Goal: Task Accomplishment & Management: Use online tool/utility

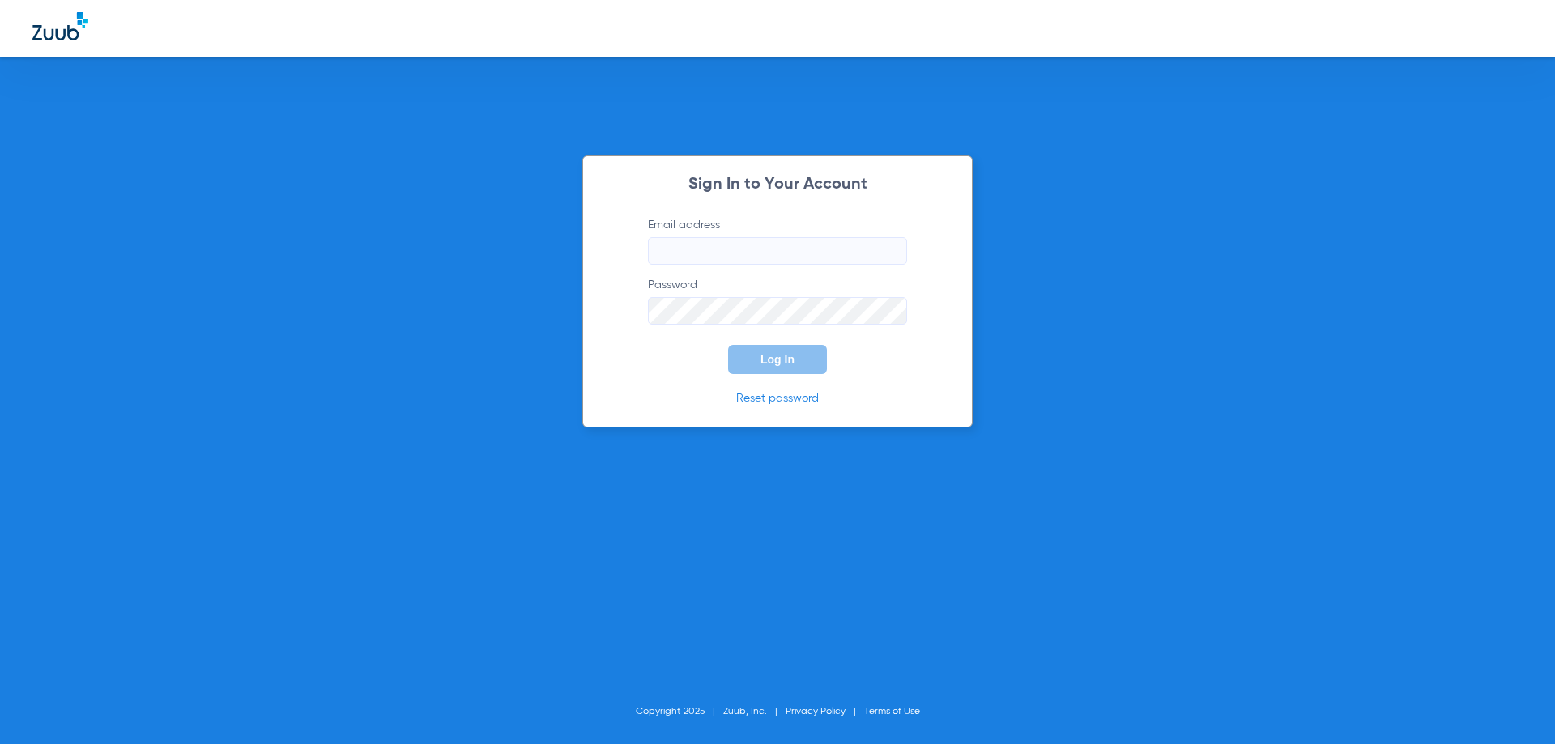
type input "[EMAIL_ADDRESS][DOMAIN_NAME]"
click at [483, 221] on div "Sign In to Your Account Email address [EMAIL_ADDRESS][DOMAIN_NAME] Password Log…" at bounding box center [777, 372] width 1555 height 744
click at [764, 356] on span "Log In" at bounding box center [777, 359] width 34 height 13
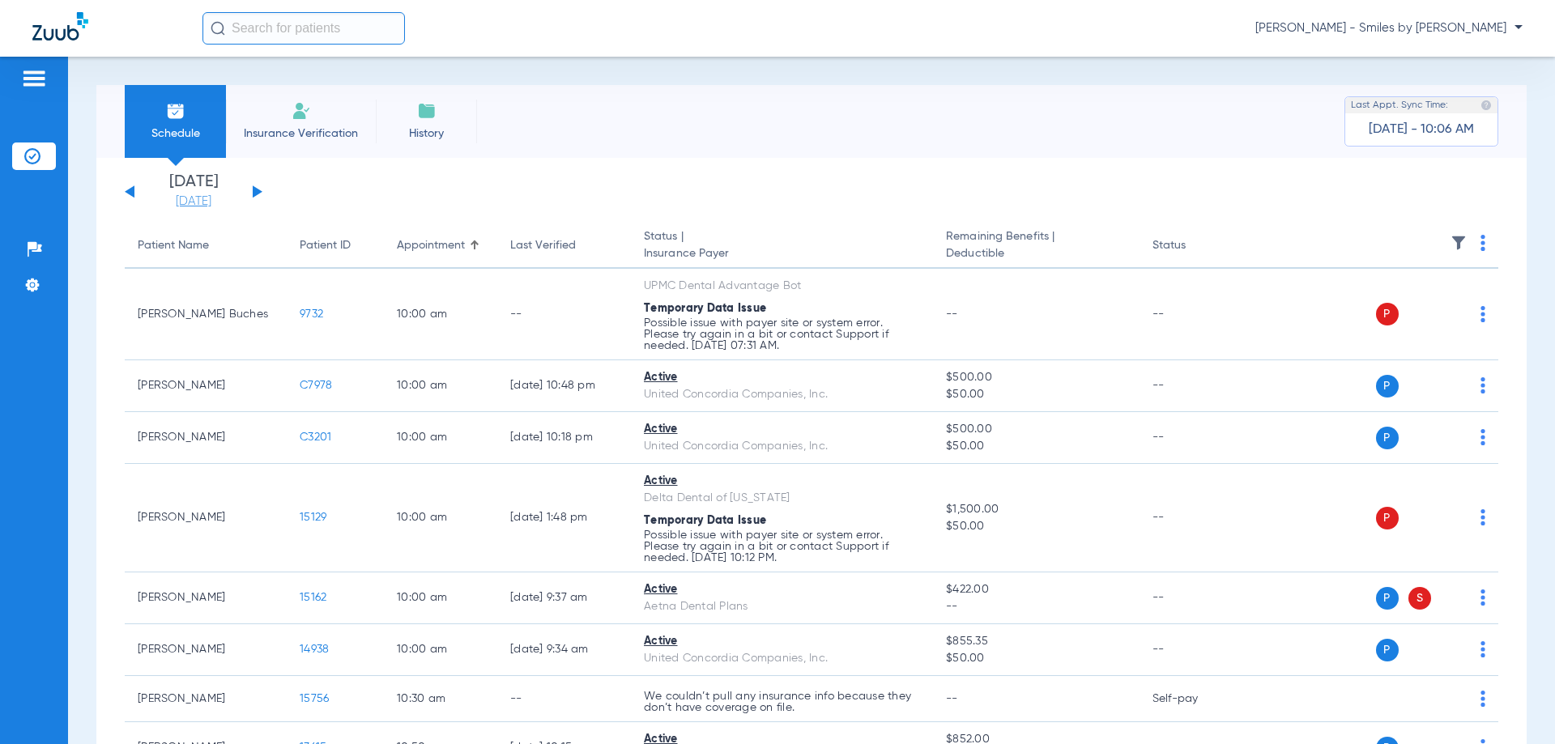
click at [210, 200] on link "[DATE]" at bounding box center [193, 202] width 97 height 16
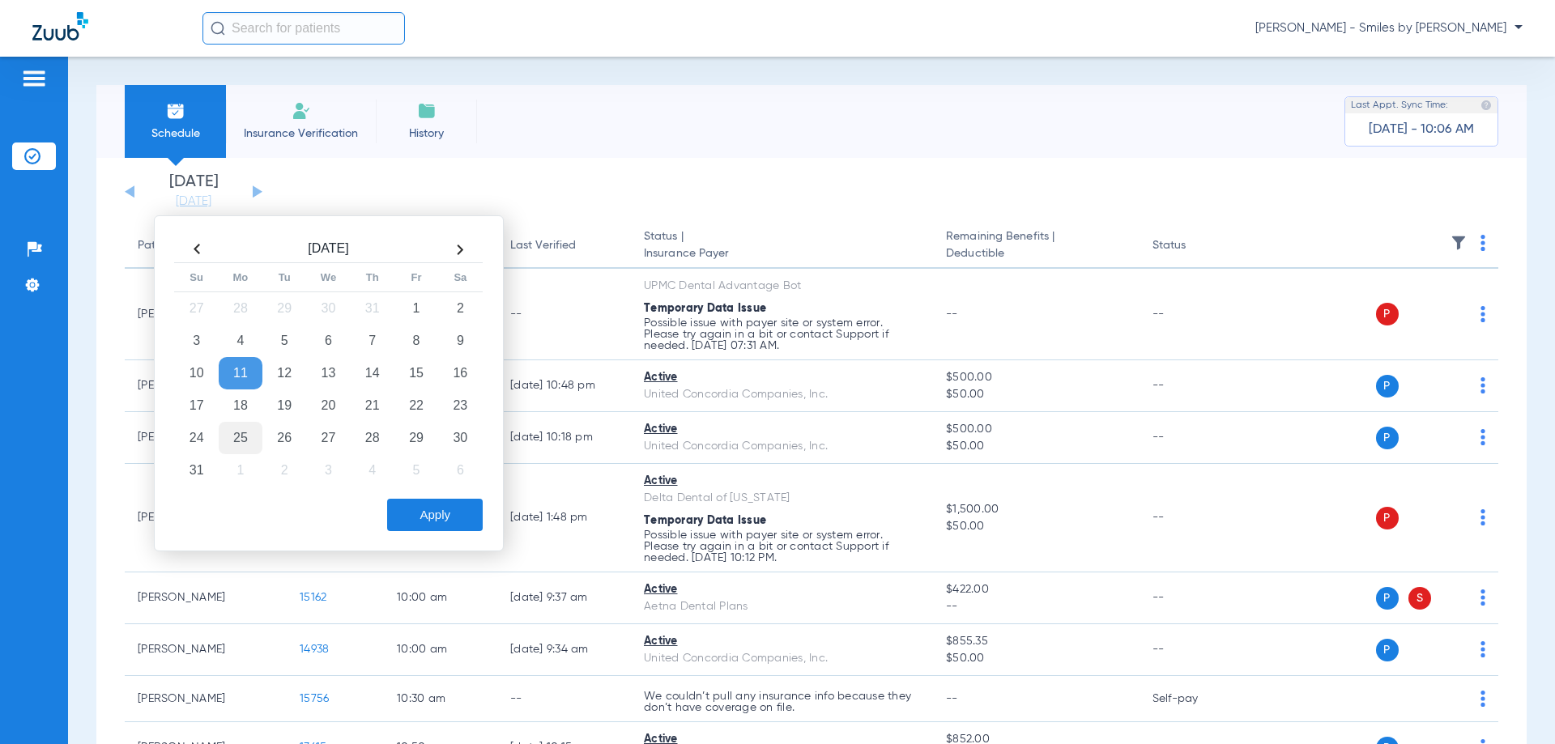
click at [226, 447] on td "25" at bounding box center [241, 438] width 44 height 32
click at [419, 510] on button "Apply" at bounding box center [435, 515] width 96 height 32
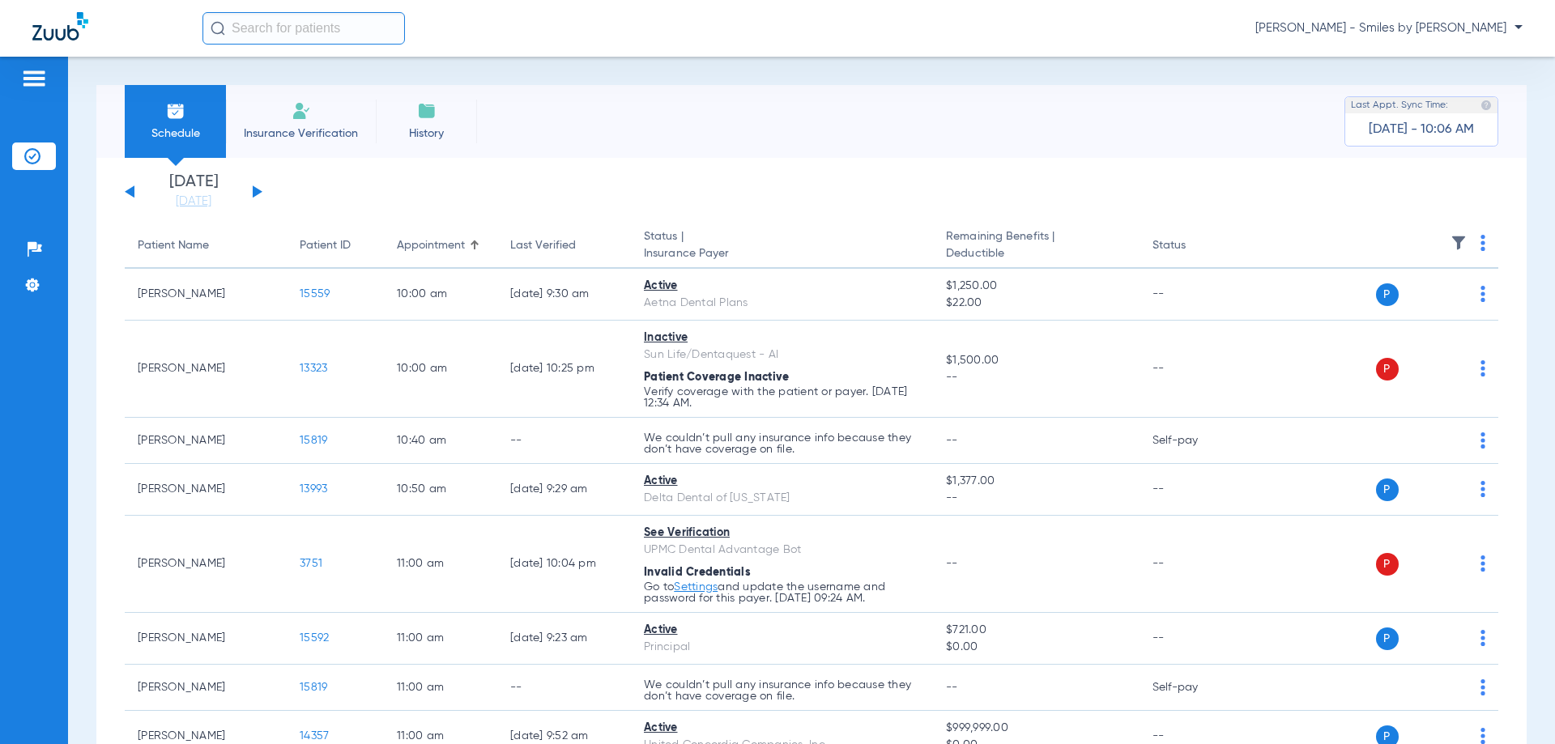
click at [1465, 249] on th at bounding box center [1374, 246] width 250 height 45
click at [1466, 249] on th at bounding box center [1374, 246] width 250 height 45
click at [1480, 249] on img at bounding box center [1482, 243] width 5 height 16
click at [1412, 315] on button "Verify All" at bounding box center [1408, 307] width 127 height 32
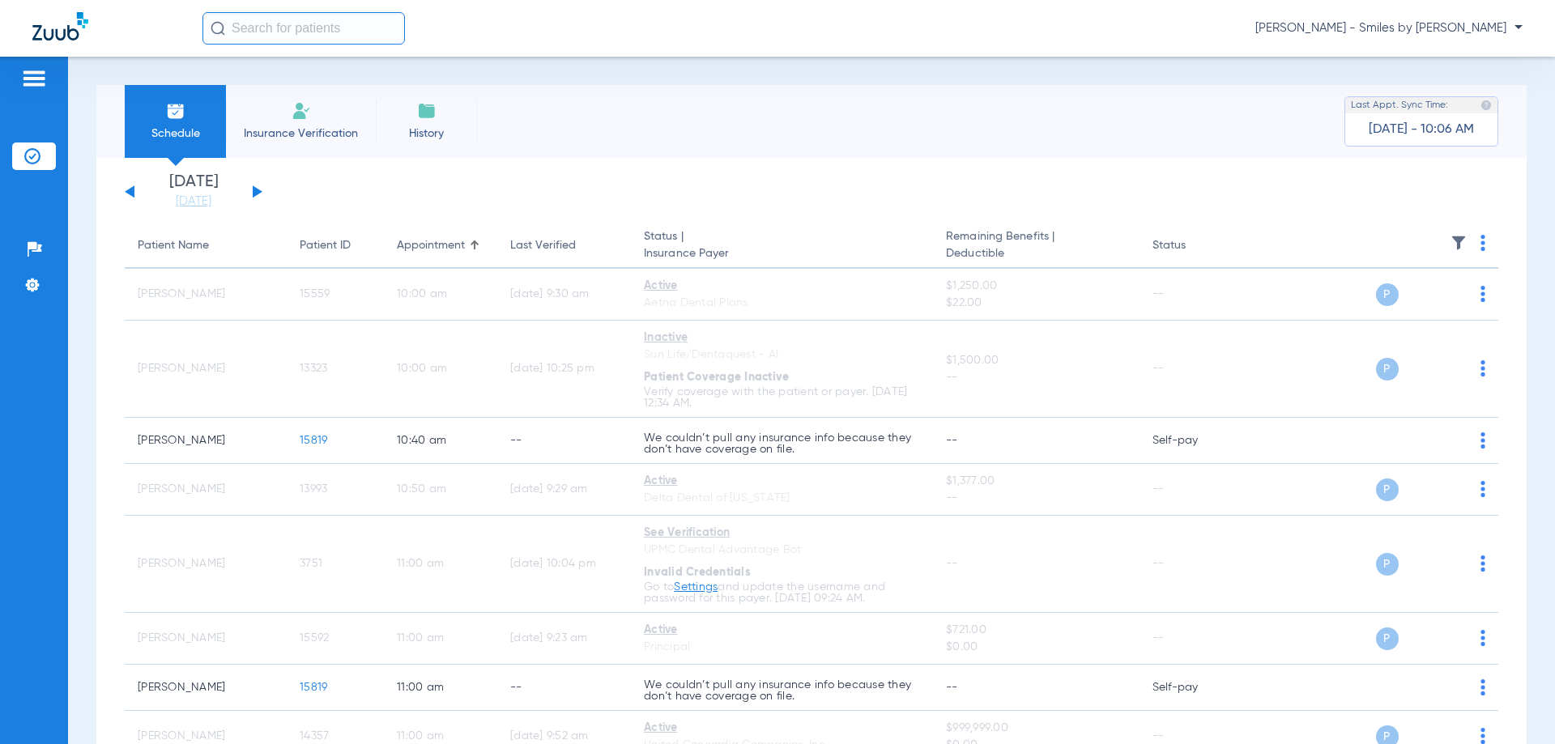
click at [257, 193] on button at bounding box center [258, 191] width 10 height 12
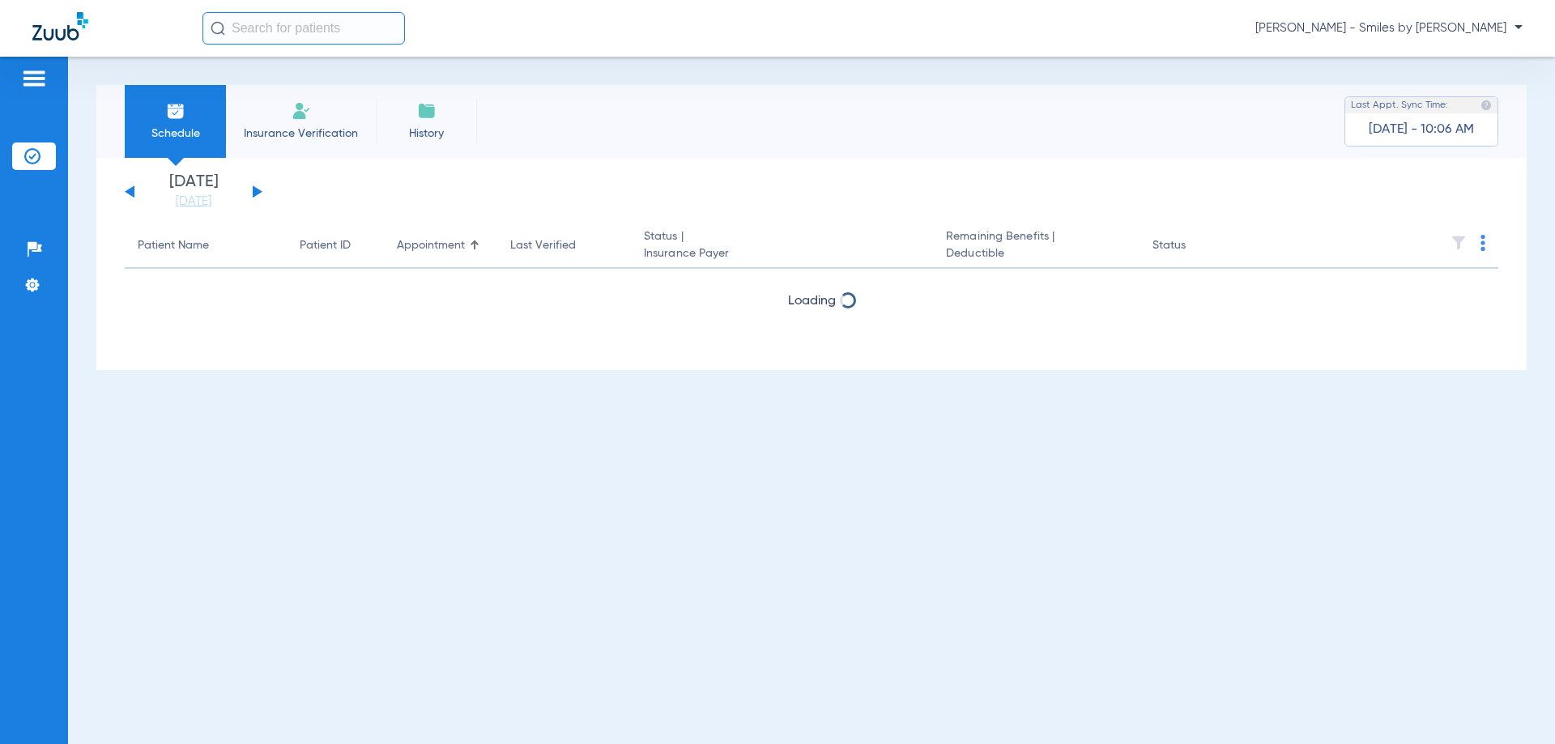
click at [1481, 248] on img at bounding box center [1482, 243] width 5 height 16
click at [1418, 309] on span "Verify All" at bounding box center [1422, 306] width 97 height 11
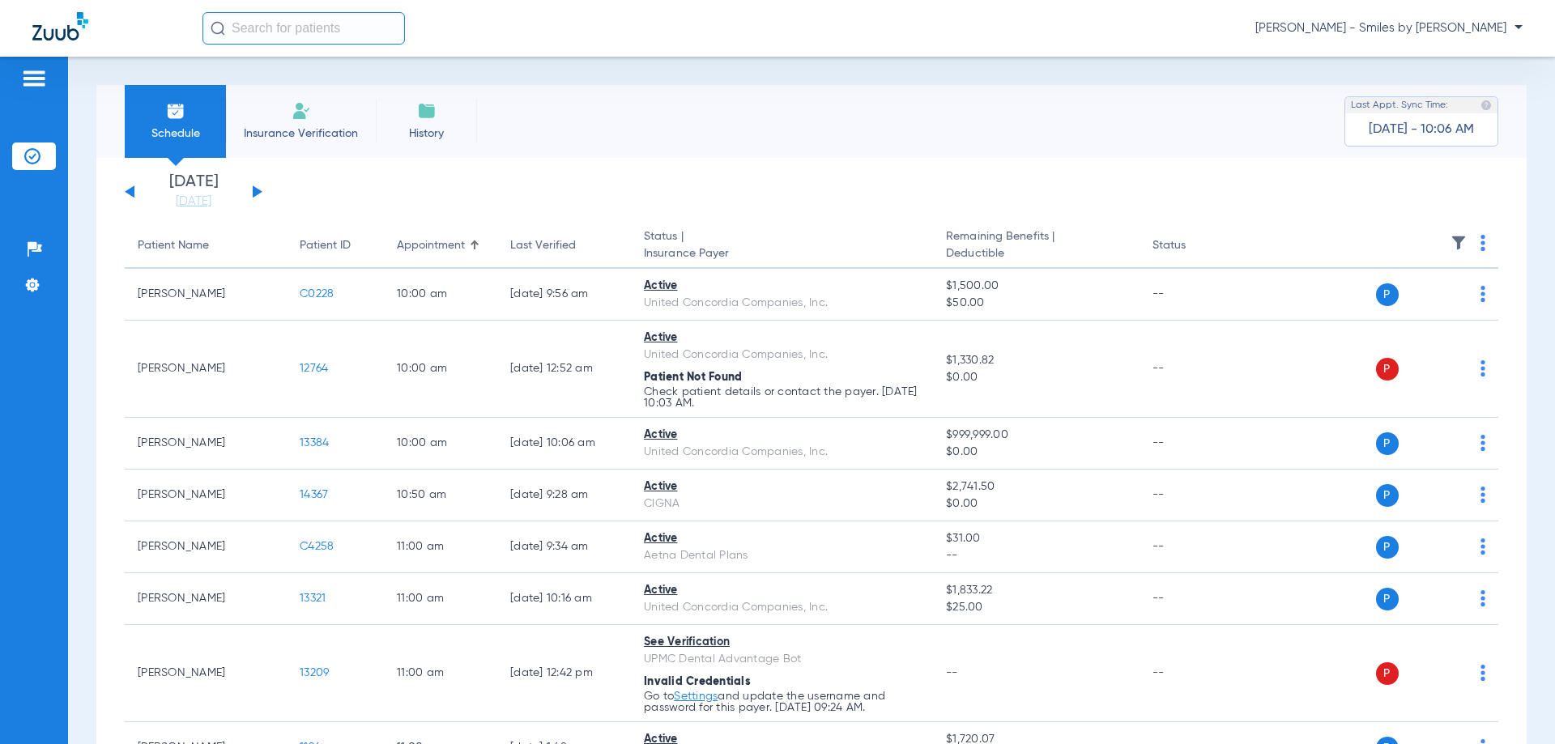
click at [1465, 245] on th at bounding box center [1374, 246] width 250 height 45
click at [1473, 248] on th at bounding box center [1374, 246] width 250 height 45
click at [1480, 248] on img at bounding box center [1482, 243] width 5 height 16
click at [1411, 306] on span "Verify All" at bounding box center [1408, 306] width 101 height 11
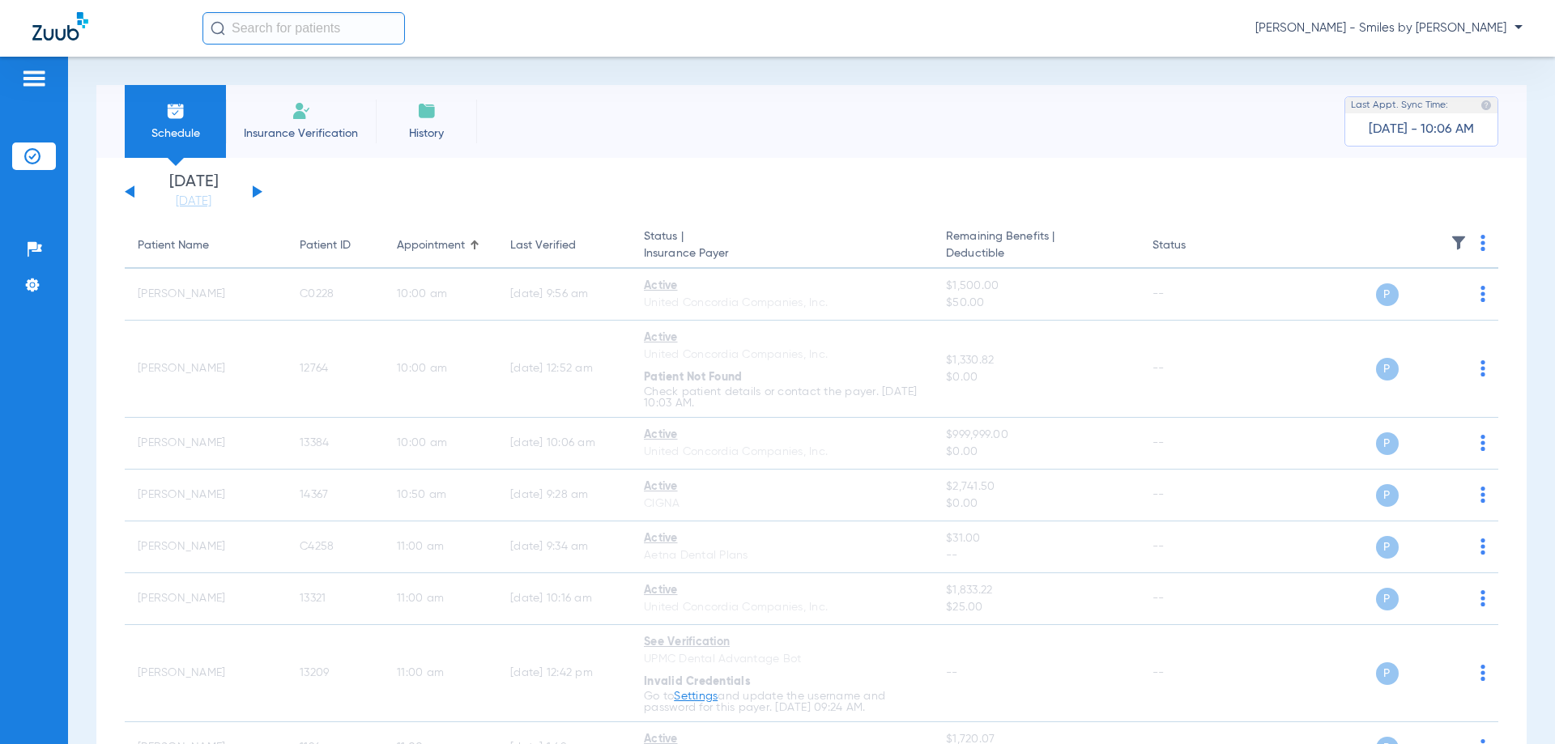
click at [253, 191] on button at bounding box center [258, 191] width 10 height 12
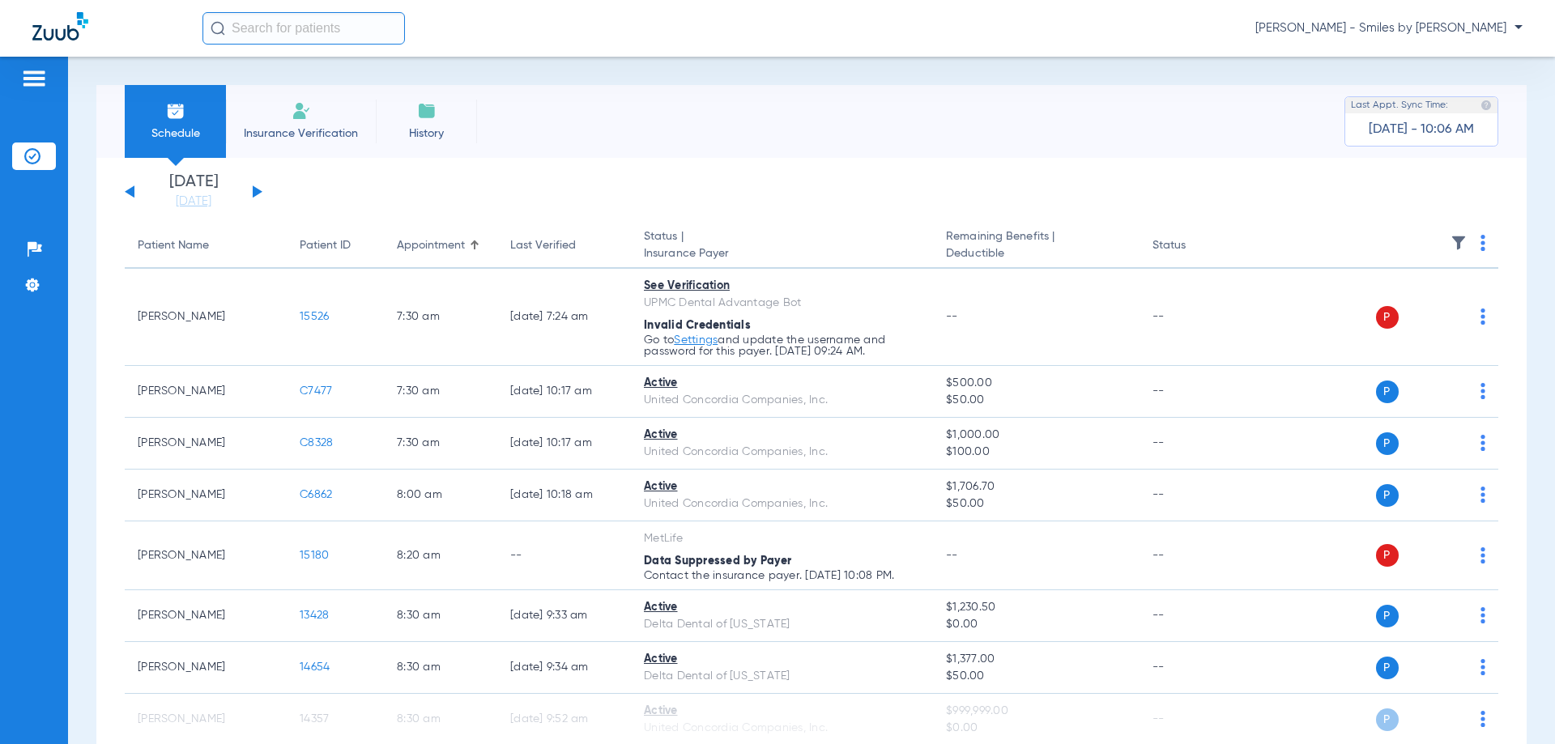
click at [1480, 241] on img at bounding box center [1482, 243] width 5 height 16
click at [1418, 303] on span "Verify All" at bounding box center [1410, 306] width 97 height 11
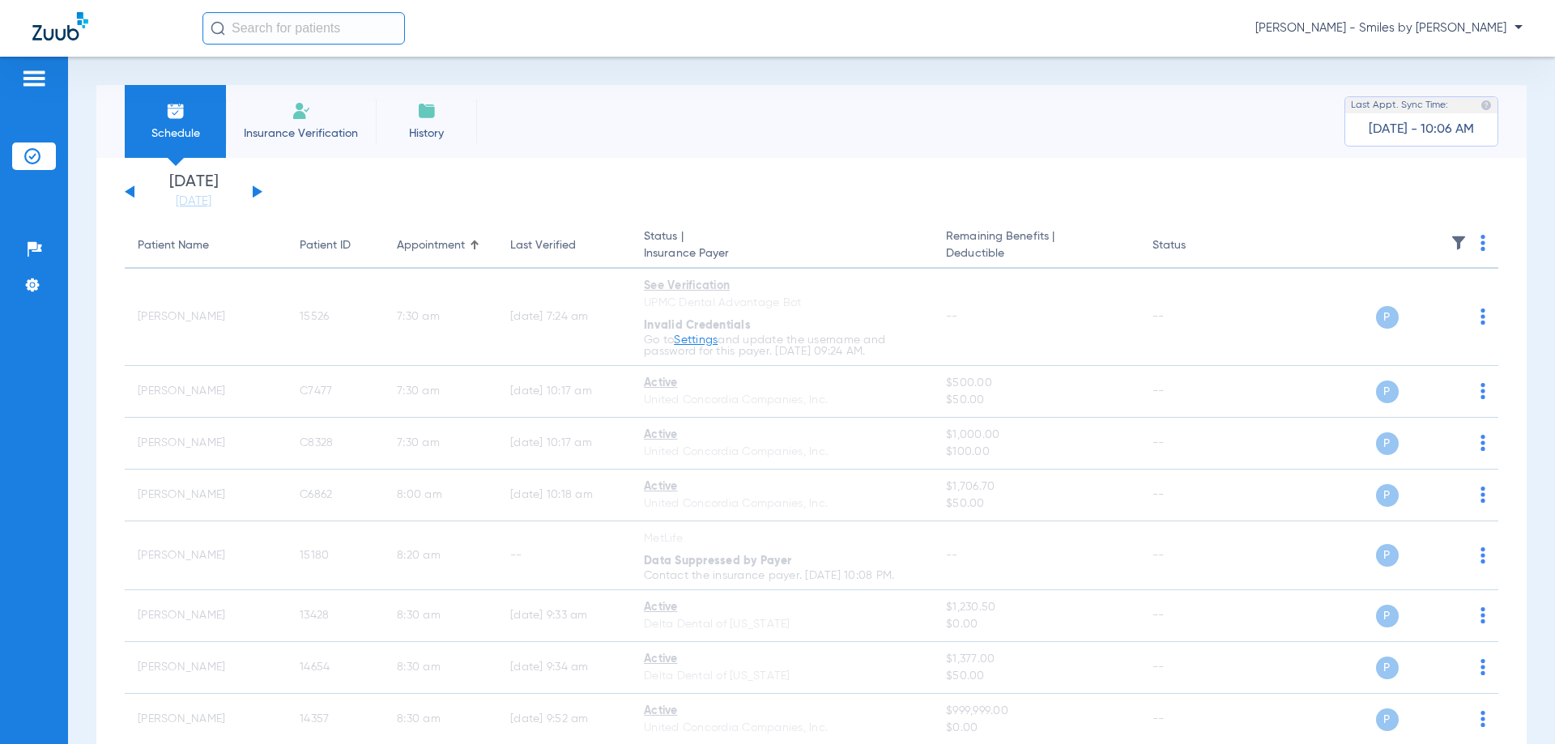
click at [254, 193] on button at bounding box center [258, 191] width 10 height 12
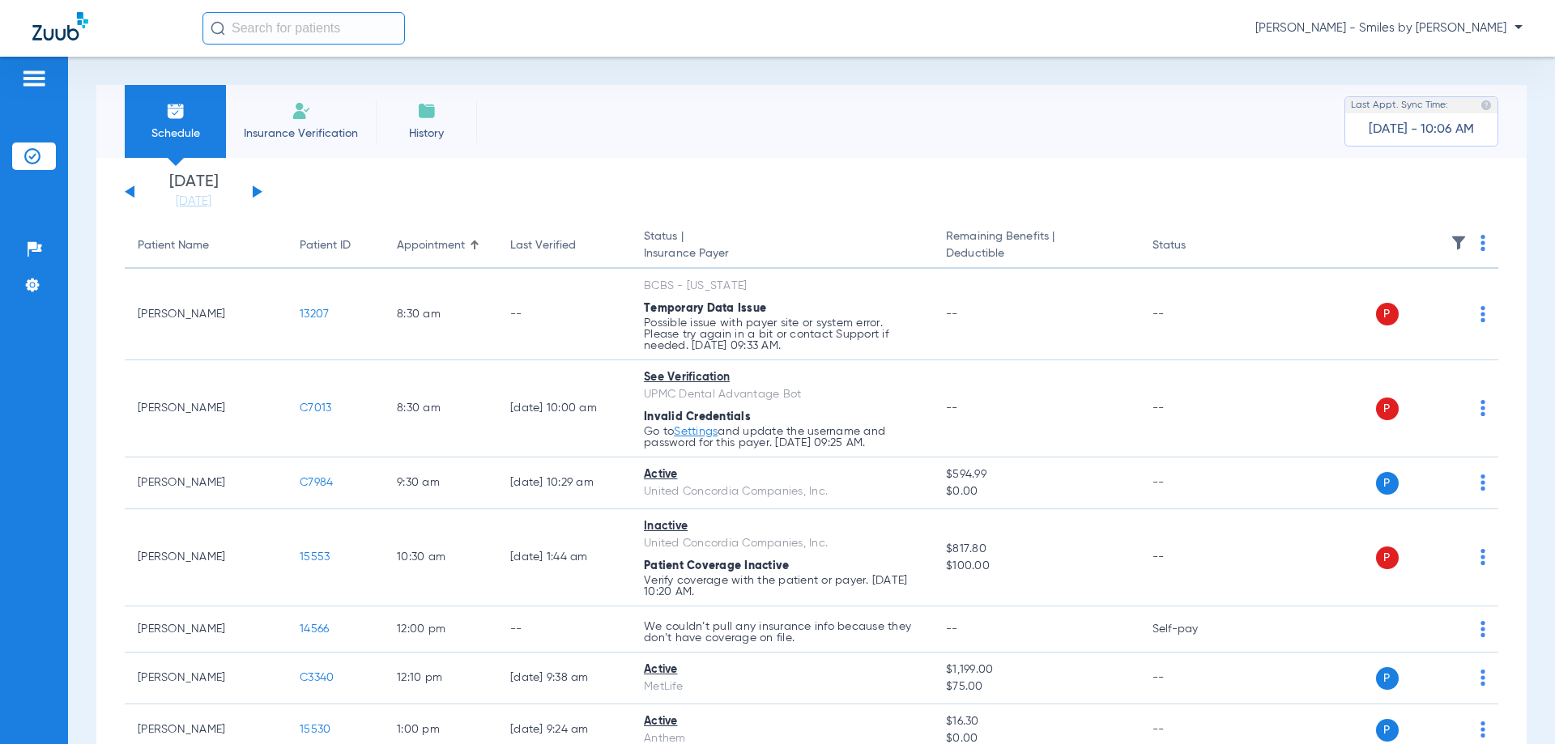
click at [1480, 245] on img at bounding box center [1482, 243] width 5 height 16
click at [1400, 306] on span "Verify All" at bounding box center [1410, 306] width 97 height 11
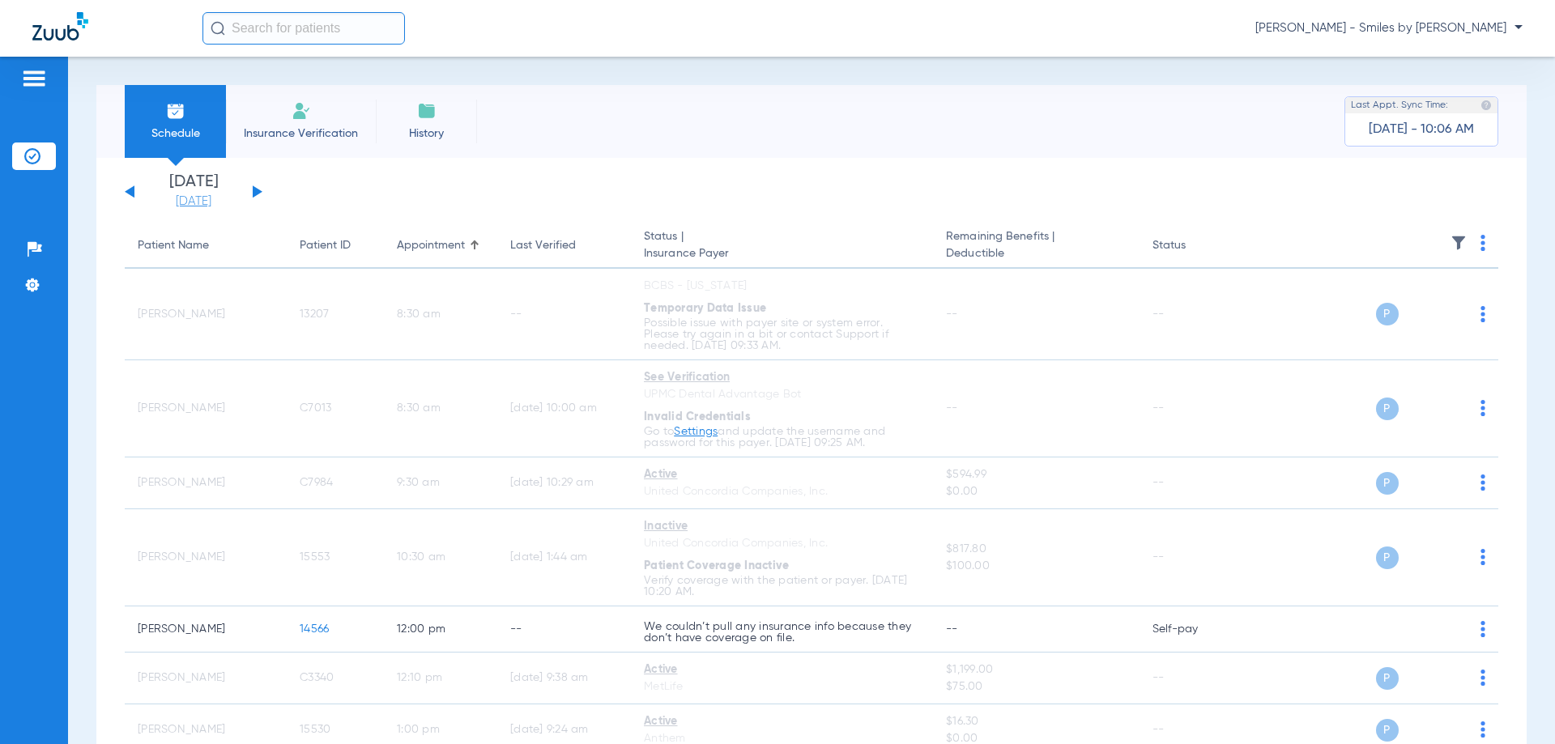
click at [179, 198] on link "[DATE]" at bounding box center [193, 202] width 97 height 16
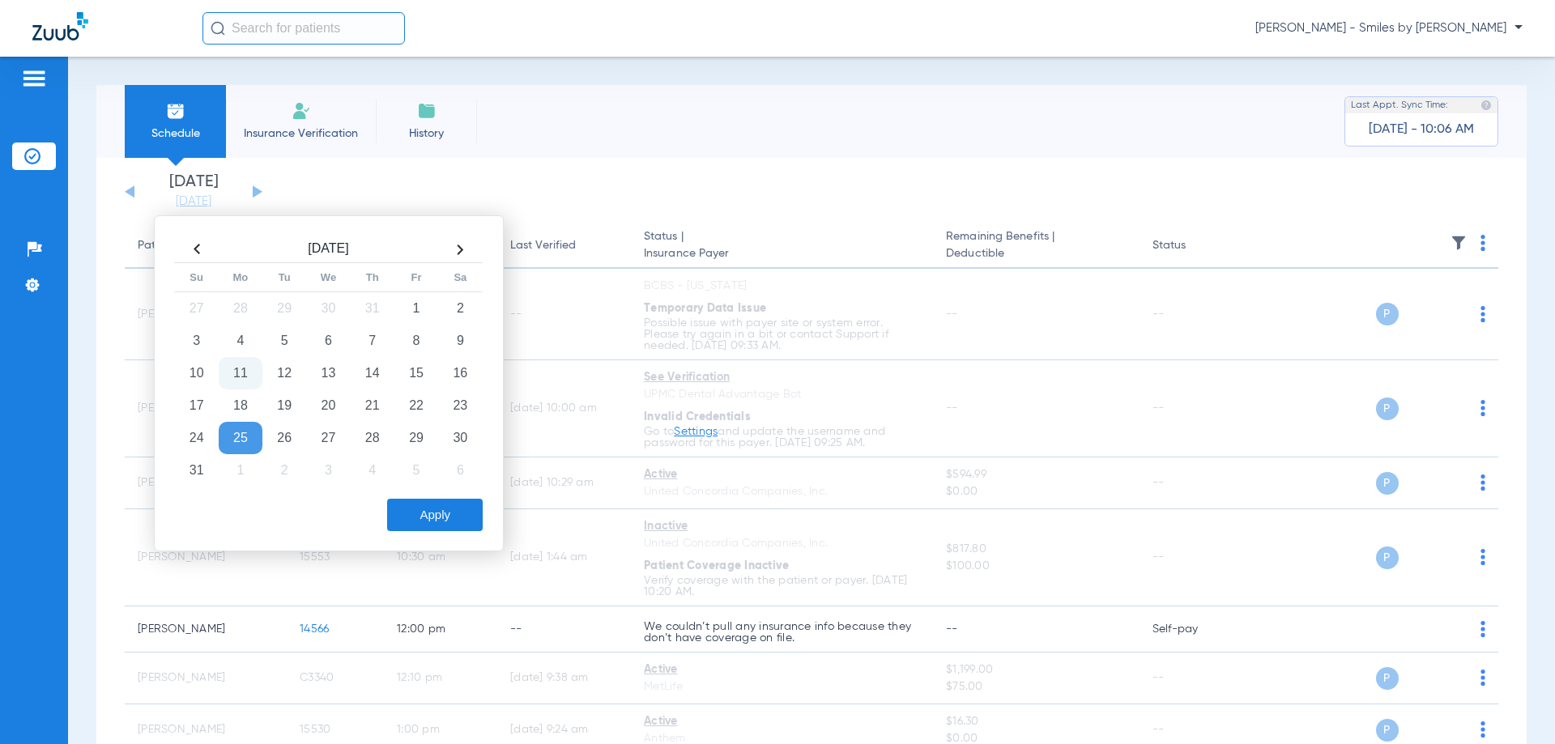
click at [240, 443] on td "25" at bounding box center [241, 438] width 44 height 32
click at [432, 513] on button "Apply" at bounding box center [435, 515] width 96 height 32
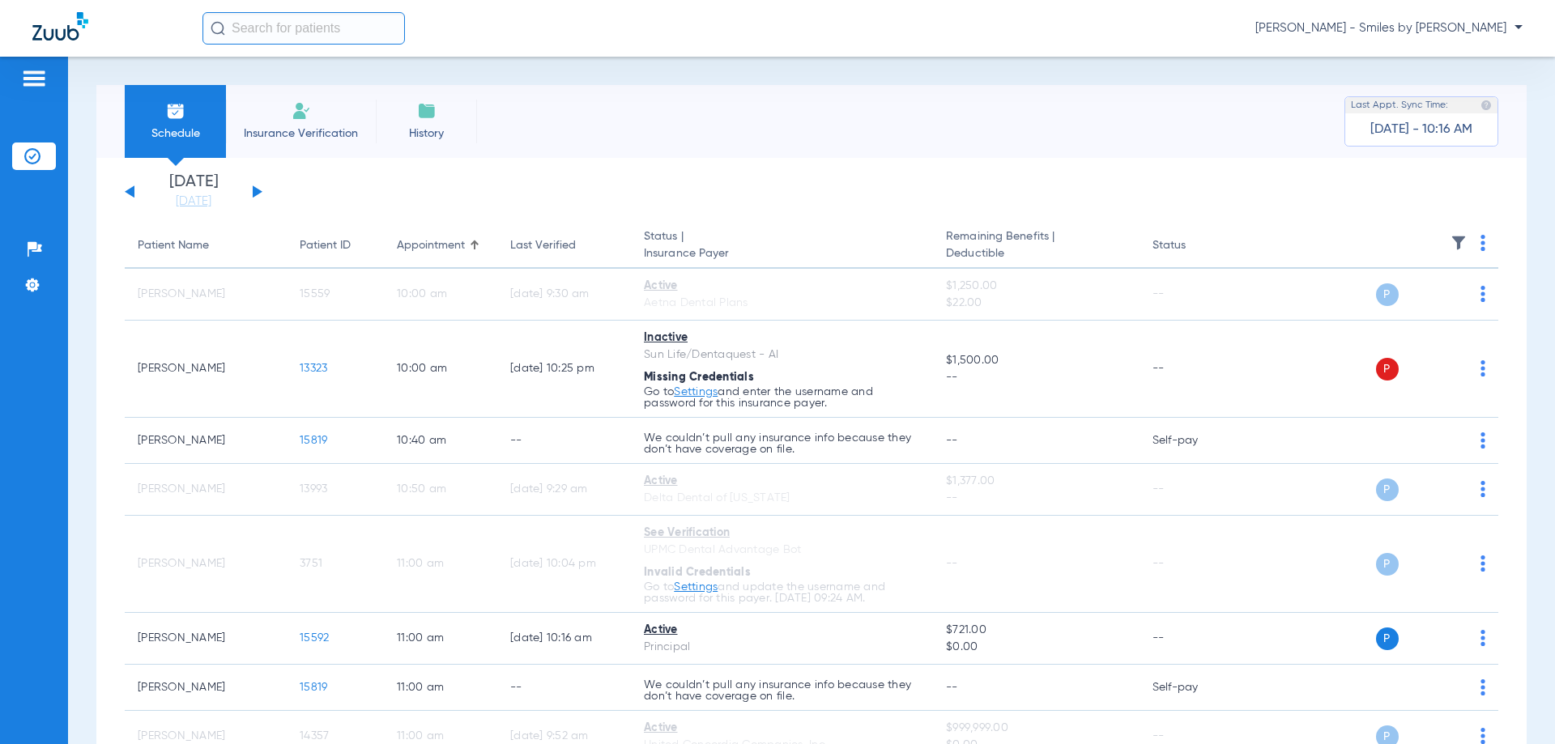
click at [623, 68] on div "Schedule Insurance Verification History Last Appt. Sync Time: [DATE] - 10:16 AM…" at bounding box center [811, 401] width 1487 height 688
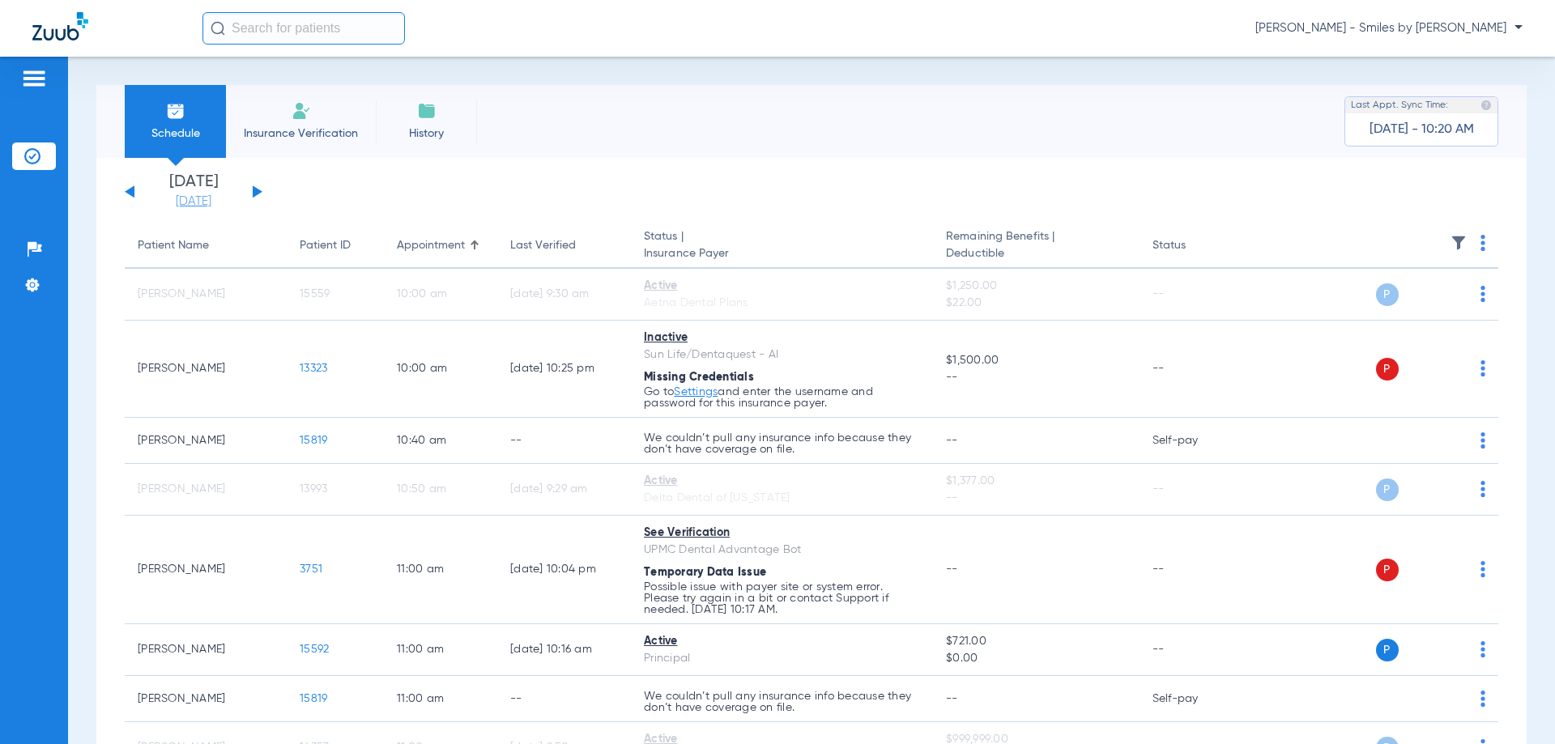
click at [178, 201] on link "[DATE]" at bounding box center [193, 202] width 97 height 16
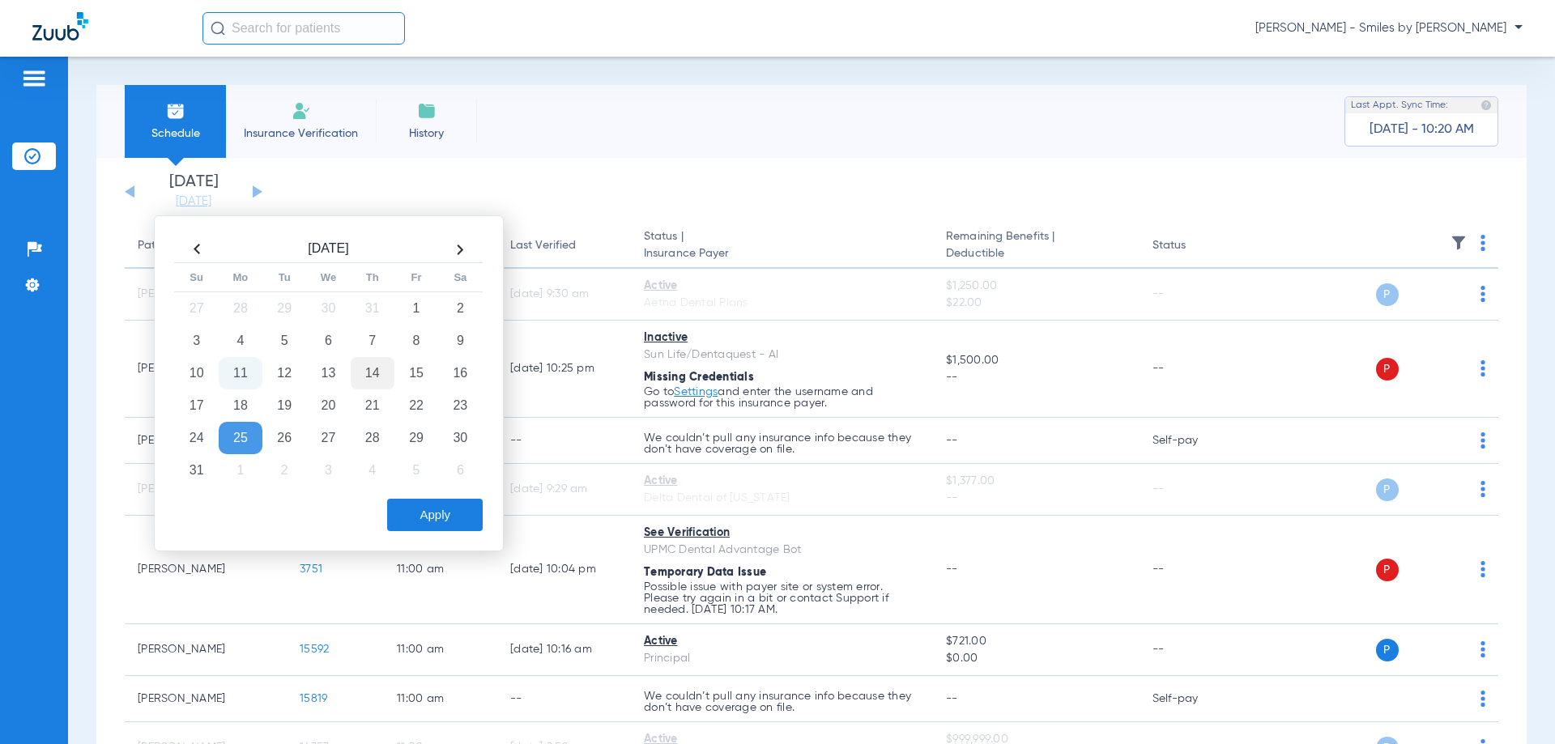
click at [356, 365] on td "14" at bounding box center [373, 373] width 44 height 32
drag, startPoint x: 405, startPoint y: 513, endPoint x: 398, endPoint y: 525, distance: 13.8
click at [405, 517] on button "Apply" at bounding box center [435, 515] width 96 height 32
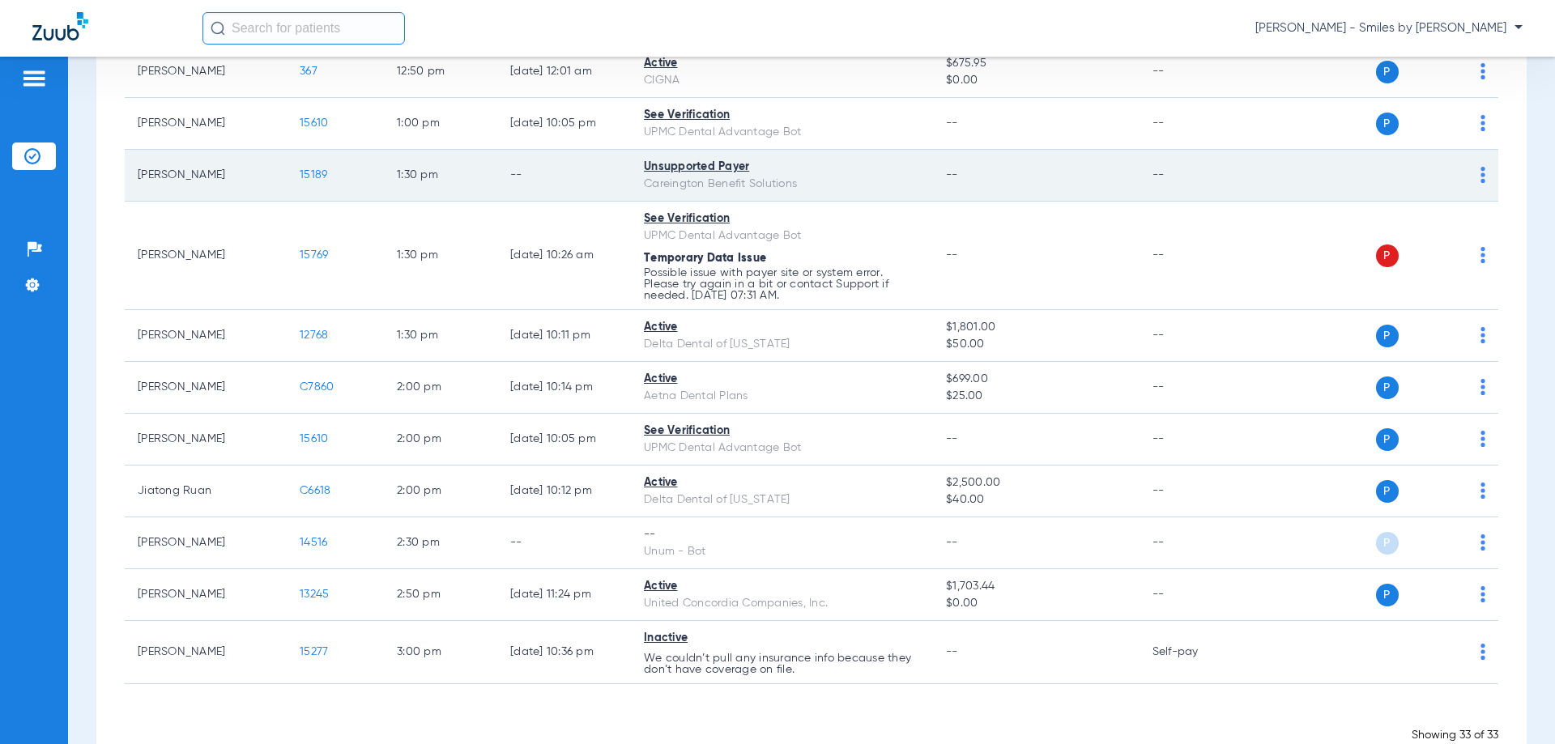
scroll to position [1475, 0]
